Goal: Task Accomplishment & Management: Complete application form

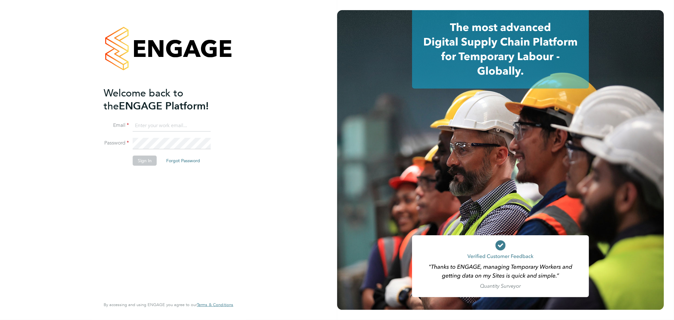
type input "[EMAIL_ADDRESS][DOMAIN_NAME]"
click at [149, 159] on button "Sign In" at bounding box center [145, 160] width 24 height 10
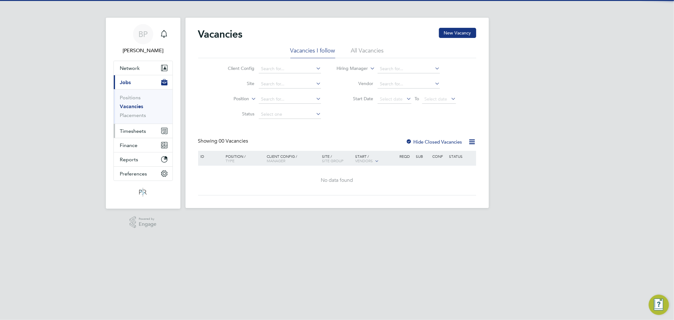
click at [145, 130] on span "Timesheets" at bounding box center [133, 131] width 26 height 6
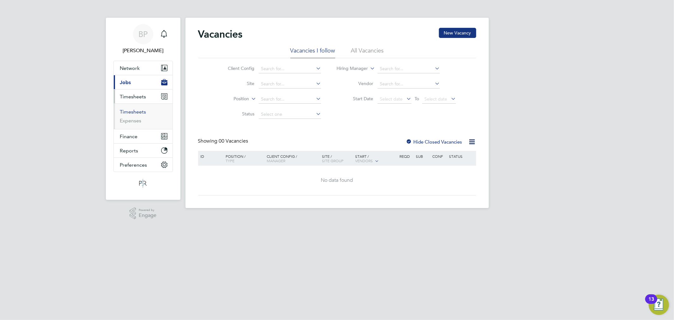
click at [140, 112] on link "Timesheets" at bounding box center [133, 112] width 26 height 6
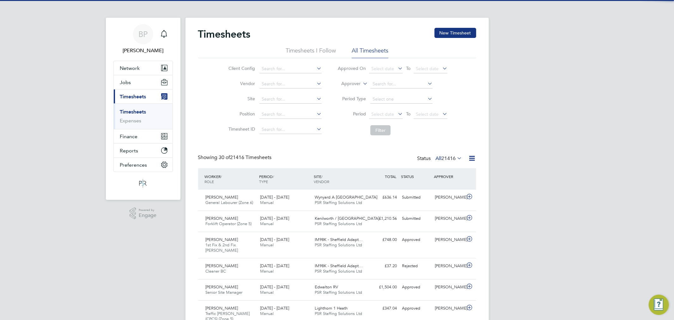
click at [352, 85] on label "Approver" at bounding box center [346, 84] width 28 height 6
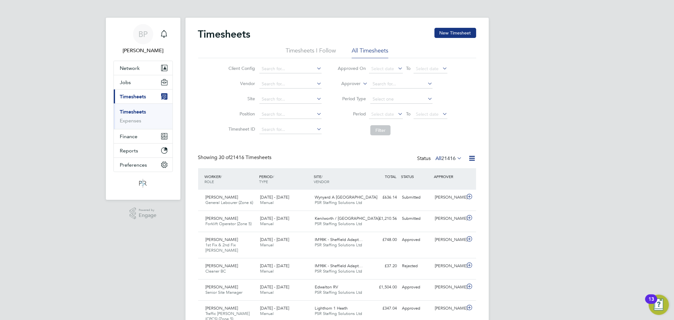
click at [352, 92] on li "Worker" at bounding box center [344, 91] width 31 height 8
click at [375, 84] on input at bounding box center [401, 84] width 62 height 9
paste input "Sean Brown"
type input "Sean Brown"
click at [399, 84] on input at bounding box center [401, 84] width 62 height 9
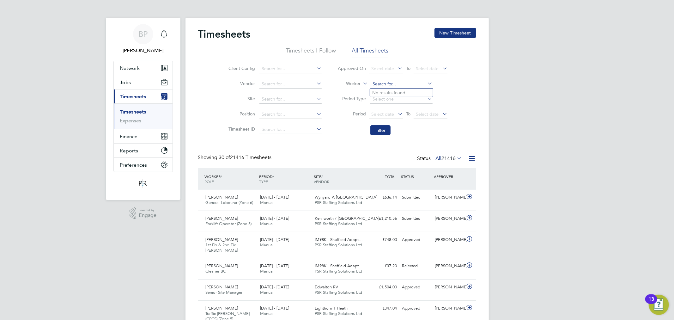
paste input "Sean Brown"
type input "Sean Brown"
click at [404, 90] on li "Sean Brown" at bounding box center [401, 92] width 63 height 9
click at [380, 130] on button "Filter" at bounding box center [380, 130] width 20 height 10
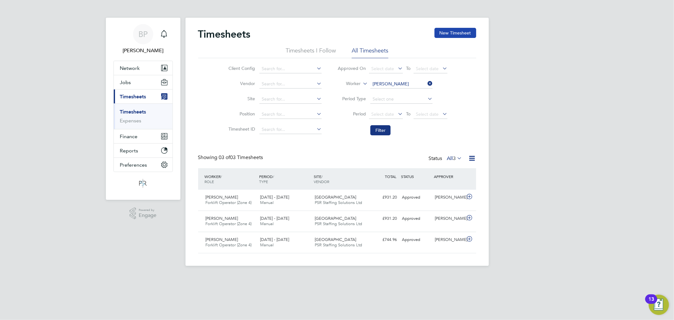
click at [453, 32] on button "New Timesheet" at bounding box center [455, 33] width 42 height 10
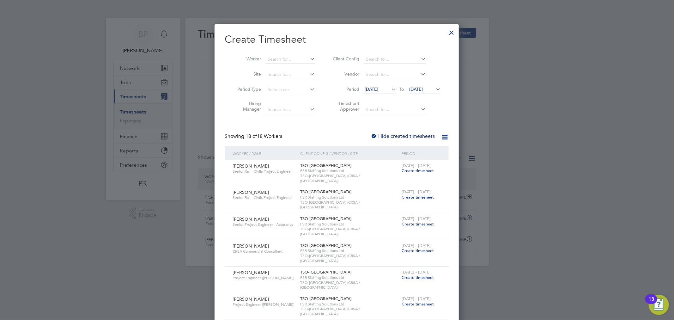
click at [371, 89] on span "20 Aug 2025" at bounding box center [371, 89] width 14 height 6
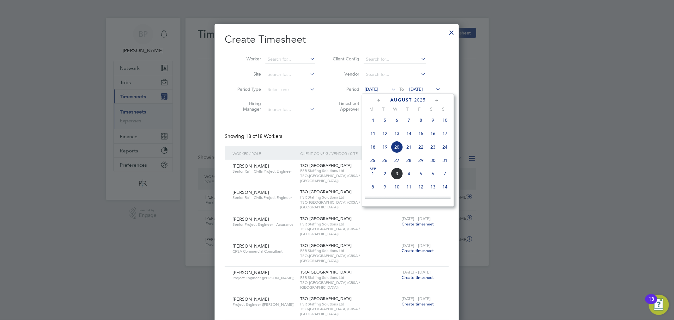
click at [451, 30] on div at bounding box center [451, 30] width 11 height 11
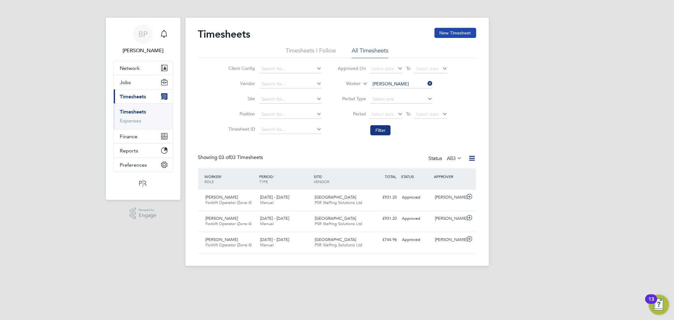
click at [449, 33] on button "New Timesheet" at bounding box center [455, 33] width 42 height 10
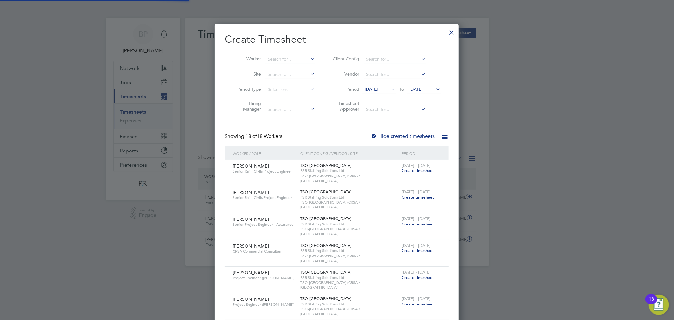
click at [383, 86] on span "20 Aug 2025" at bounding box center [379, 89] width 34 height 9
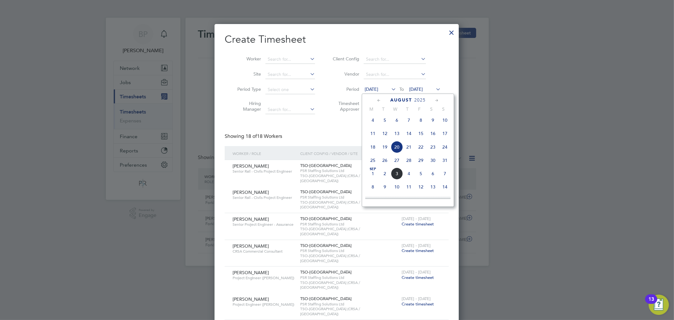
click at [369, 164] on span "25" at bounding box center [373, 160] width 12 height 12
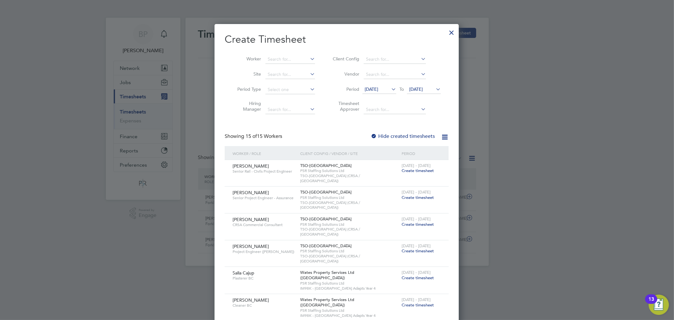
click at [419, 89] on span "27 Aug 2025" at bounding box center [416, 89] width 14 height 6
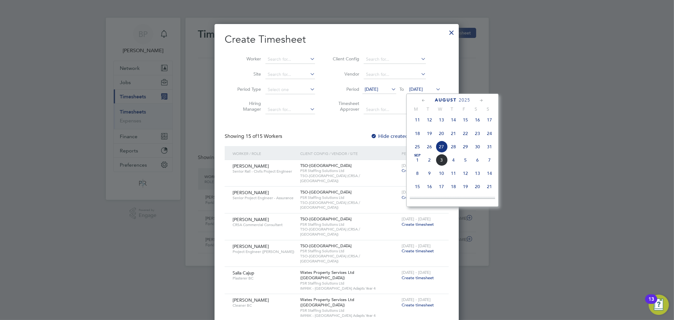
click at [488, 152] on span "31" at bounding box center [489, 147] width 12 height 12
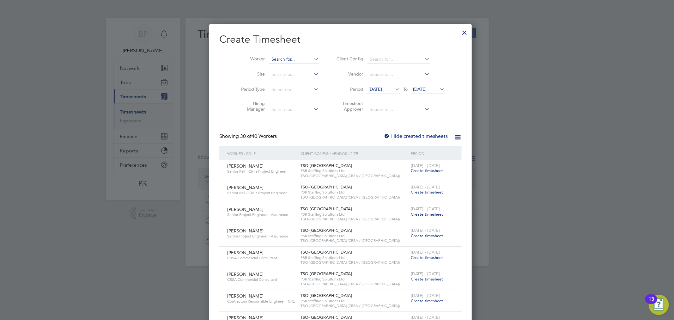
click at [285, 56] on input at bounding box center [294, 59] width 50 height 9
paste input "Sean Brown"
type input "Sean Brown"
click at [296, 67] on li "Sean Brown" at bounding box center [293, 67] width 56 height 9
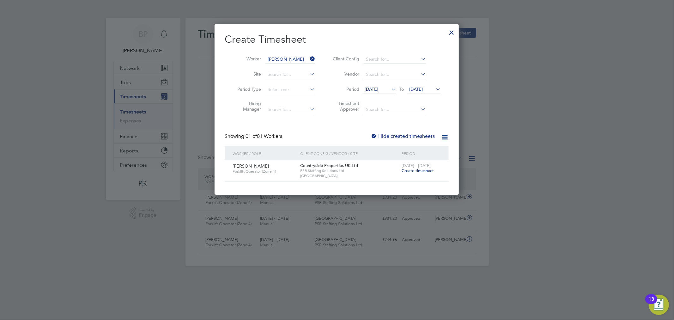
click at [422, 169] on span "Create timesheet" at bounding box center [417, 170] width 32 height 5
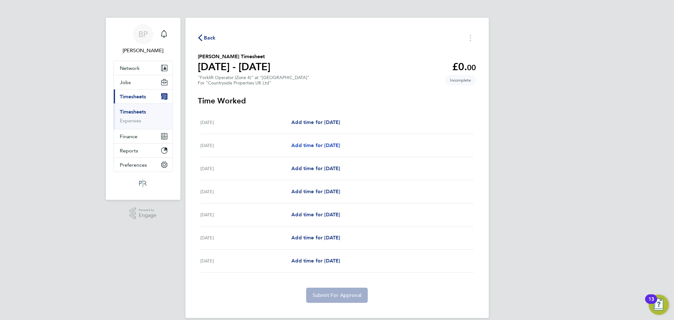
click at [317, 145] on span "Add time for Tue 26 Aug" at bounding box center [315, 145] width 49 height 6
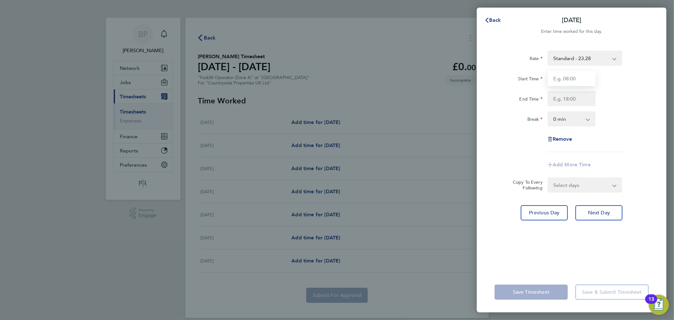
click at [575, 74] on input "Start Time" at bounding box center [571, 78] width 48 height 15
click at [573, 76] on input "Start Time" at bounding box center [571, 78] width 48 height 15
type input "08:00"
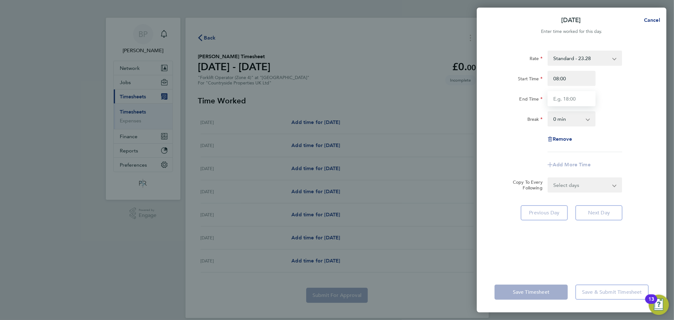
click at [556, 97] on input "End Time" at bounding box center [571, 98] width 48 height 15
type input "16:30"
click at [574, 120] on select "0 min 15 min 30 min 45 min 60 min 75 min 90 min" at bounding box center [567, 119] width 39 height 14
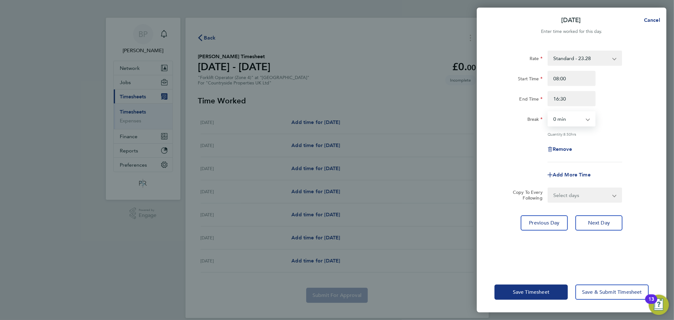
select select "30"
click at [548, 112] on select "0 min 15 min 30 min 45 min 60 min 75 min 90 min" at bounding box center [567, 119] width 39 height 14
click at [599, 225] on button "Next Day" at bounding box center [598, 222] width 47 height 15
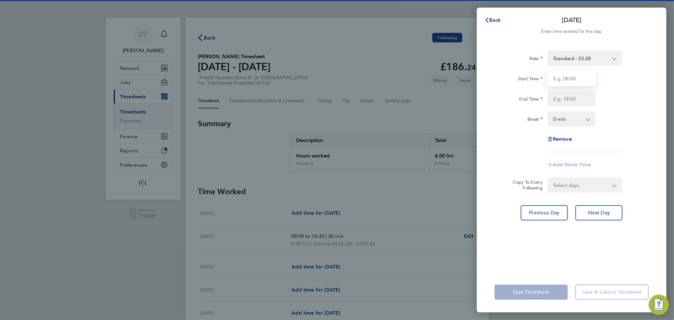
click at [574, 79] on input "Start Time" at bounding box center [571, 78] width 48 height 15
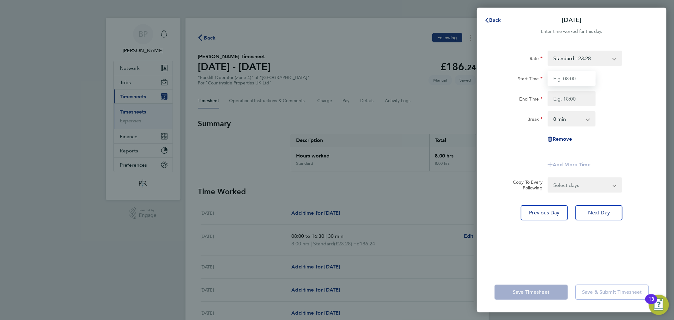
type input "08:00"
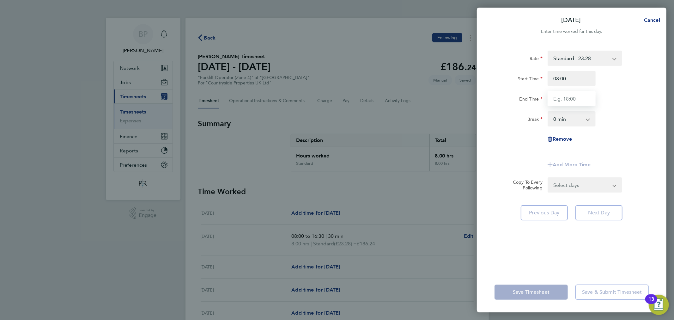
click at [563, 97] on input "End Time" at bounding box center [571, 98] width 48 height 15
type input "16:30"
click at [566, 115] on select "0 min 15 min 30 min 45 min 60 min 75 min 90 min" at bounding box center [567, 119] width 39 height 14
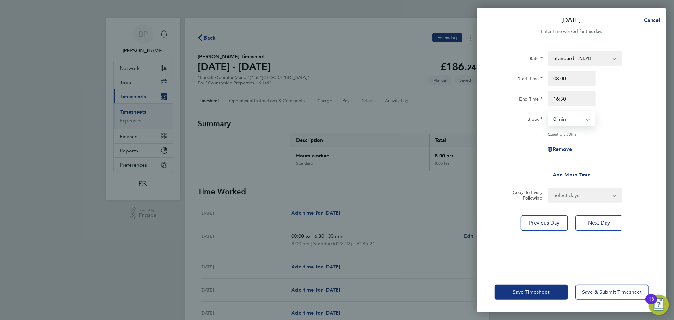
select select "30"
click at [548, 112] on select "0 min 15 min 30 min 45 min 60 min 75 min 90 min" at bounding box center [567, 119] width 39 height 14
click at [595, 228] on button "Next Day" at bounding box center [598, 222] width 47 height 15
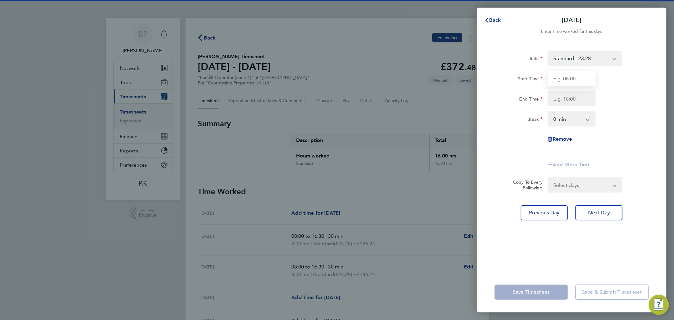
click at [563, 80] on input "Start Time" at bounding box center [571, 78] width 48 height 15
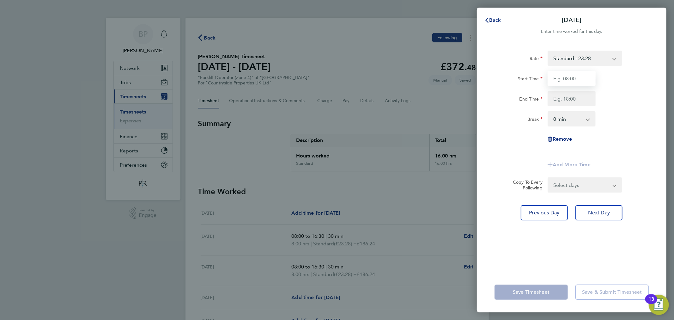
type input "08:00"
click at [565, 99] on input "End Time" at bounding box center [571, 98] width 48 height 15
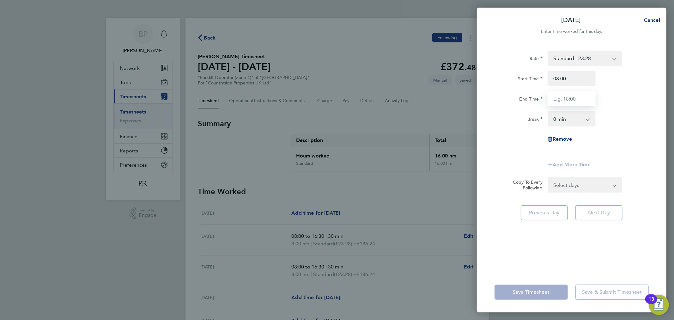
type input "16:00"
click at [571, 95] on input "16:00" at bounding box center [571, 98] width 48 height 15
click at [573, 113] on select "0 min 15 min 30 min 45 min 60 min 75 min 90 min" at bounding box center [567, 119] width 39 height 14
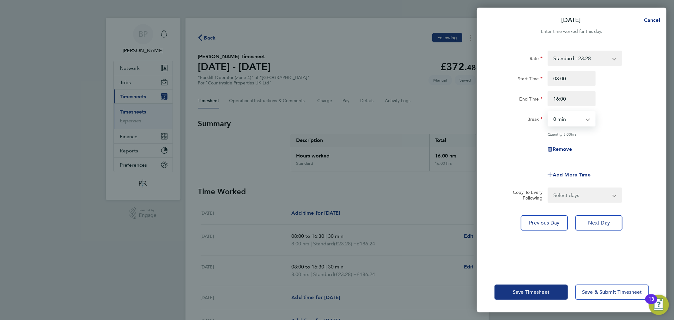
select select "30"
click at [548, 112] on select "0 min 15 min 30 min 45 min 60 min 75 min 90 min" at bounding box center [567, 119] width 39 height 14
click at [594, 222] on span "Next Day" at bounding box center [599, 222] width 22 height 6
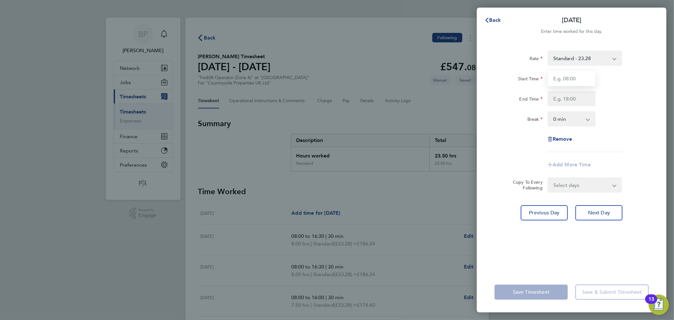
click at [567, 76] on input "Start Time" at bounding box center [571, 78] width 48 height 15
type input "08:00"
click at [568, 100] on input "End Time" at bounding box center [571, 98] width 48 height 15
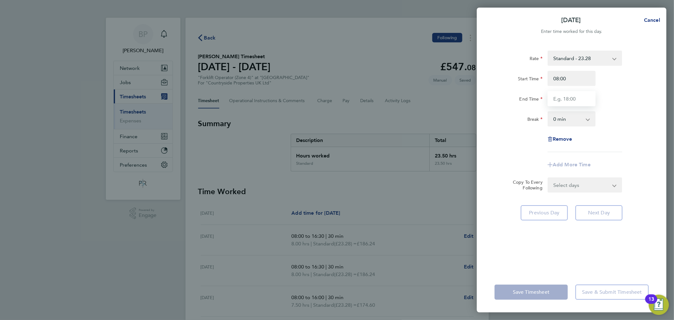
type input "16:00"
click at [567, 121] on select "0 min 15 min 30 min 45 min 60 min 75 min 90 min" at bounding box center [567, 119] width 39 height 14
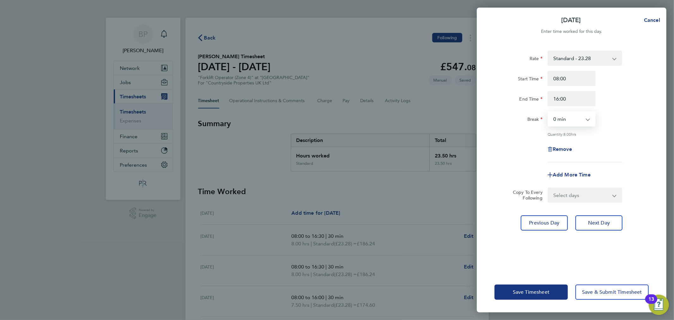
select select "30"
click at [548, 112] on select "0 min 15 min 30 min 45 min 60 min 75 min 90 min" at bounding box center [567, 119] width 39 height 14
click at [558, 293] on button "Save Timesheet" at bounding box center [530, 291] width 73 height 15
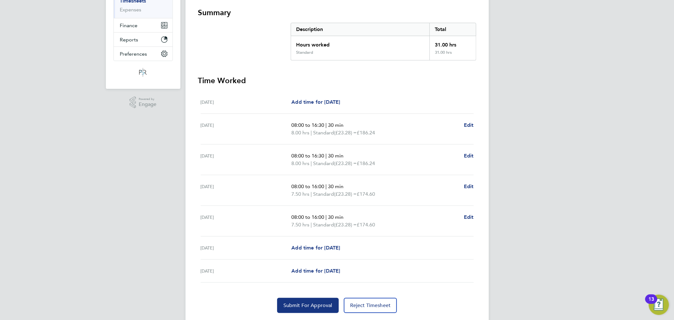
scroll to position [117, 0]
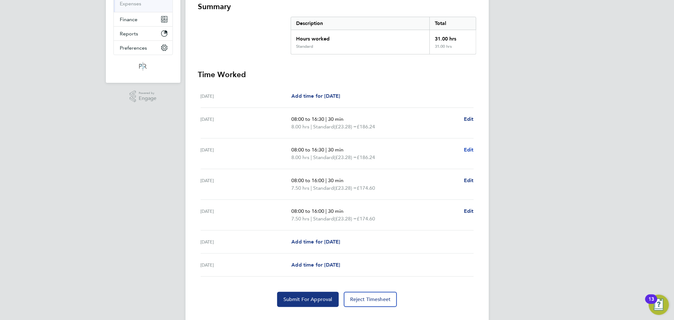
click at [468, 147] on span "Edit" at bounding box center [469, 150] width 10 height 6
select select "30"
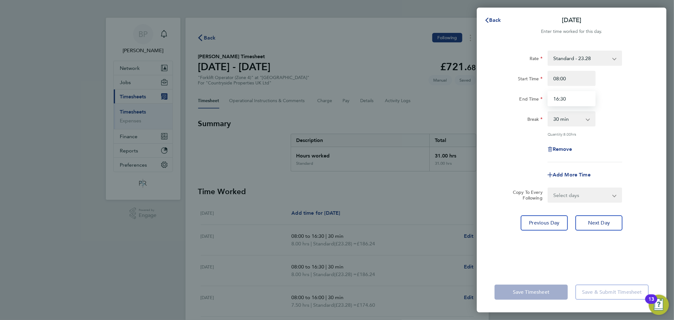
click at [576, 98] on input "16:30" at bounding box center [571, 98] width 48 height 15
click at [600, 220] on span "Next Day" at bounding box center [599, 222] width 22 height 6
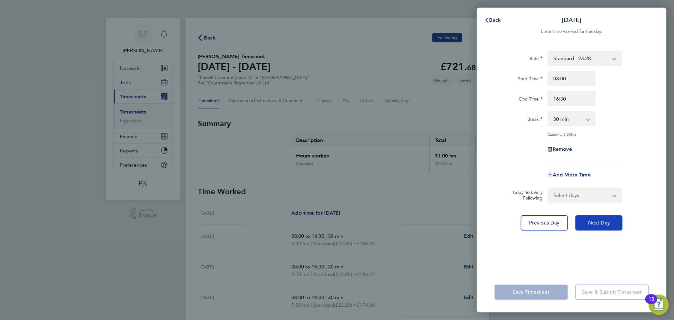
select select "30"
click at [564, 96] on input "16:00" at bounding box center [571, 98] width 48 height 15
paste input "3"
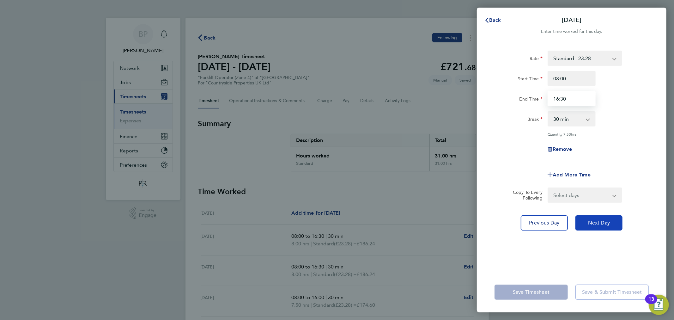
type input "16:30"
click at [612, 223] on button "Next Day" at bounding box center [598, 222] width 47 height 15
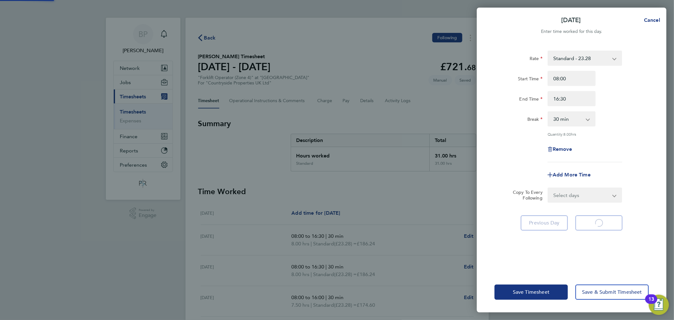
select select "30"
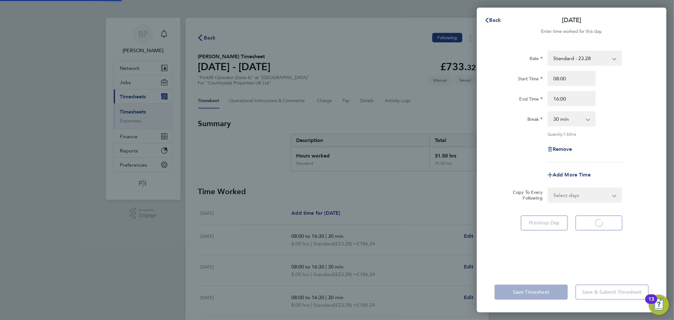
select select "30"
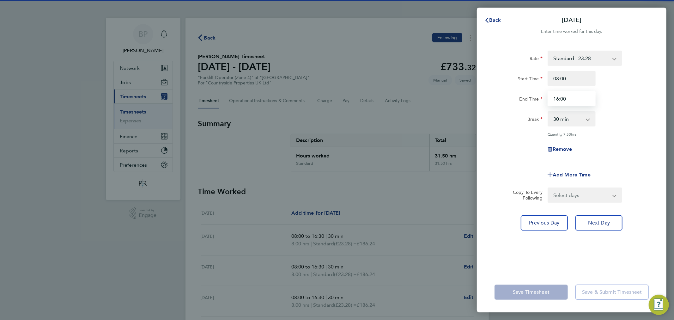
click at [567, 93] on input "16:00" at bounding box center [571, 98] width 48 height 15
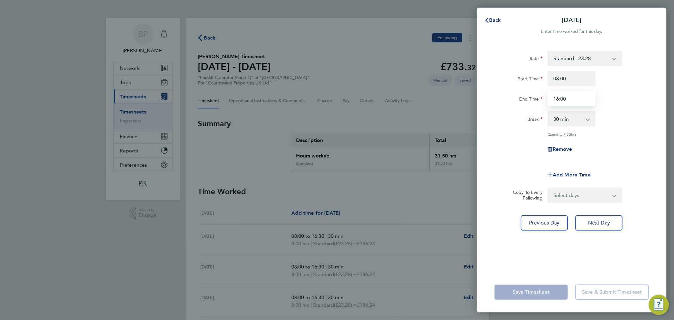
click at [567, 93] on input "16:00" at bounding box center [571, 98] width 48 height 15
paste input "3"
type input "16:30"
click at [610, 226] on button "Next Day" at bounding box center [598, 222] width 47 height 15
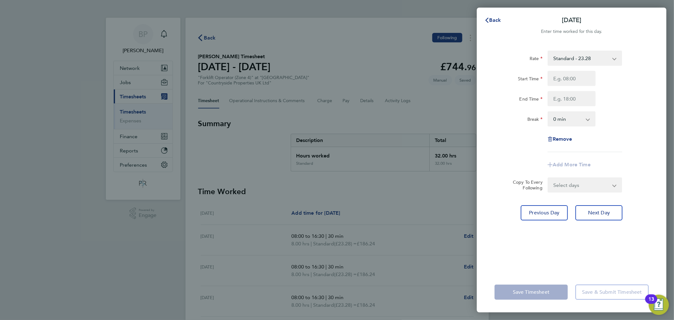
click at [540, 294] on app-form-button "Save Timesheet" at bounding box center [532, 291] width 77 height 15
click at [492, 20] on span "Back" at bounding box center [495, 20] width 12 height 6
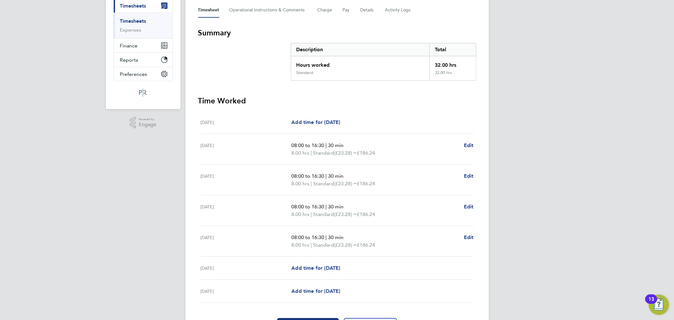
scroll to position [128, 0]
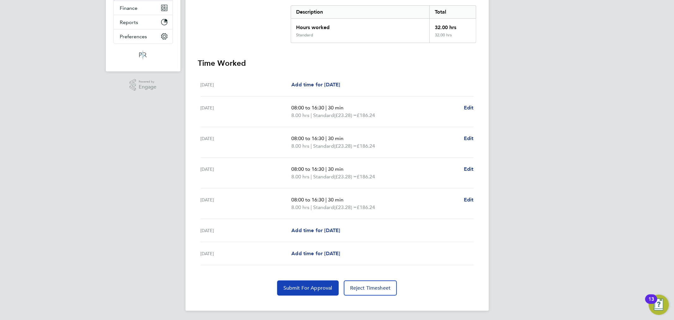
click at [311, 286] on span "Submit For Approval" at bounding box center [307, 288] width 49 height 6
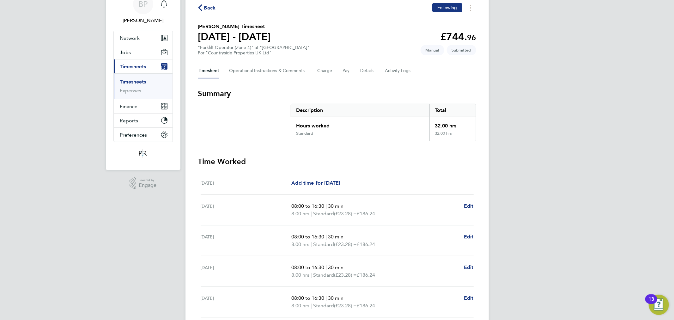
scroll to position [0, 0]
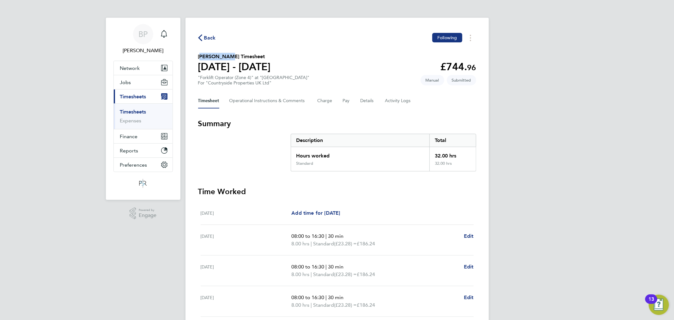
drag, startPoint x: 198, startPoint y: 55, endPoint x: 225, endPoint y: 56, distance: 26.5
click at [225, 56] on h2 "Sean Brown's Timesheet" at bounding box center [234, 57] width 73 height 8
copy h2 "Sean Brown"
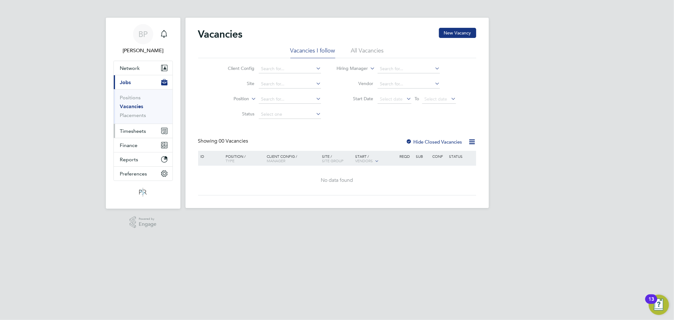
click at [138, 131] on span "Timesheets" at bounding box center [133, 131] width 26 height 6
click at [132, 112] on link "Timesheets" at bounding box center [133, 112] width 26 height 6
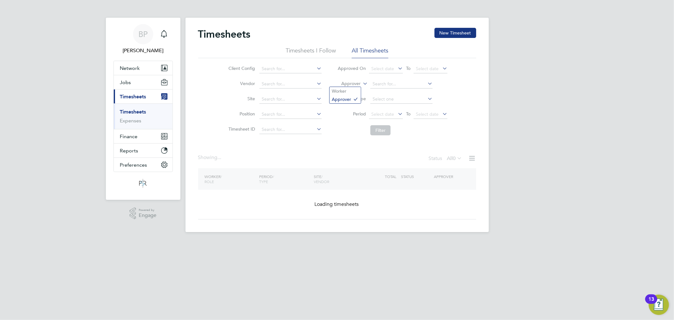
click at [351, 82] on label "Approver" at bounding box center [346, 84] width 28 height 6
click at [352, 89] on li "Worker" at bounding box center [344, 91] width 31 height 8
click at [399, 89] on li "Worker" at bounding box center [392, 83] width 126 height 15
click at [394, 87] on input at bounding box center [401, 84] width 62 height 9
paste input "16:30"
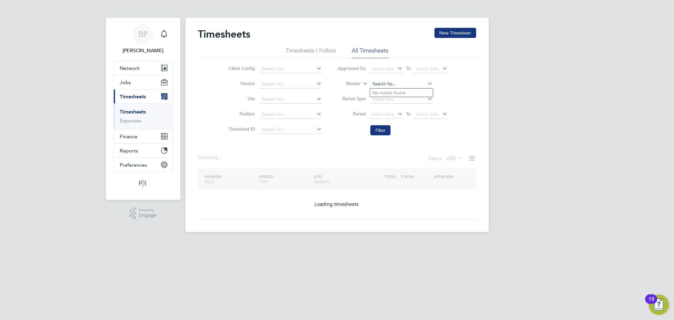
type input "16:30"
click at [387, 84] on input "16:30" at bounding box center [401, 84] width 62 height 9
click at [381, 81] on input "16:30" at bounding box center [401, 84] width 62 height 9
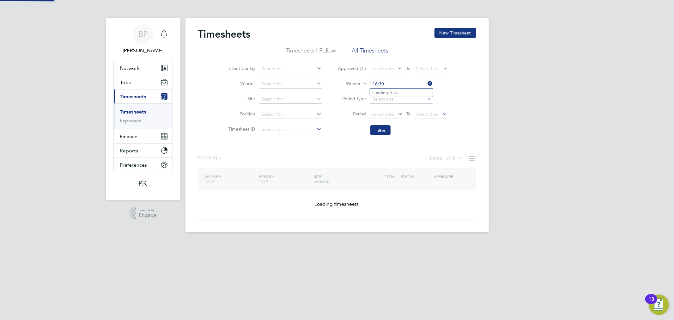
click at [381, 81] on input "16:30" at bounding box center [401, 84] width 62 height 9
click at [264, 98] on input at bounding box center [290, 99] width 62 height 9
paste input "Sean Brown"
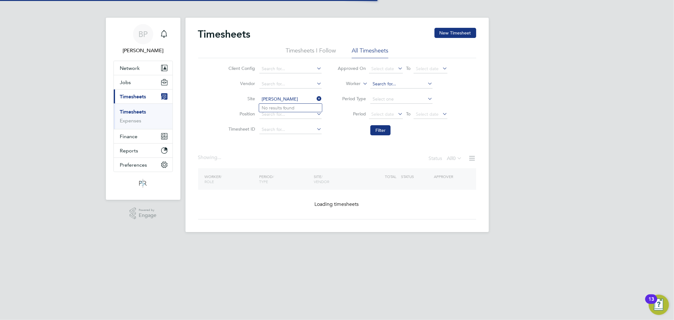
type input "Sean Brown"
click at [382, 83] on input at bounding box center [401, 84] width 62 height 9
paste input "Sean Brown"
type input "Sean Brown"
click at [410, 92] on b "Brown" at bounding box center [416, 92] width 13 height 5
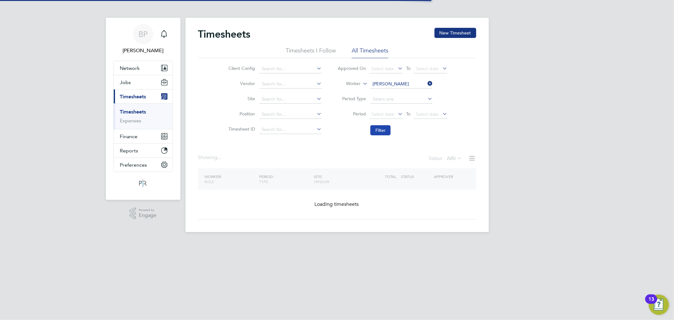
click at [378, 132] on button "Filter" at bounding box center [380, 130] width 20 height 10
